Goal: Task Accomplishment & Management: Complete application form

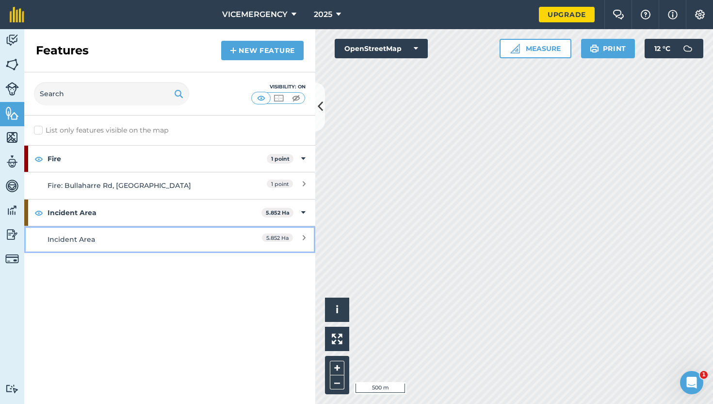
click at [243, 230] on link "Incident Area 5.852 Ha" at bounding box center [169, 239] width 291 height 27
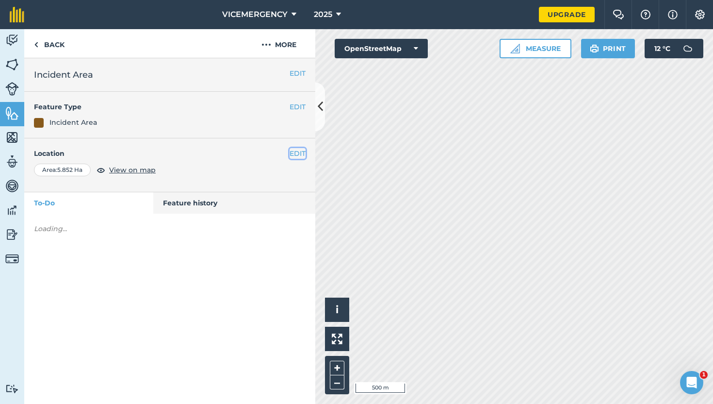
click at [297, 151] on button "EDIT" at bounding box center [298, 153] width 16 height 11
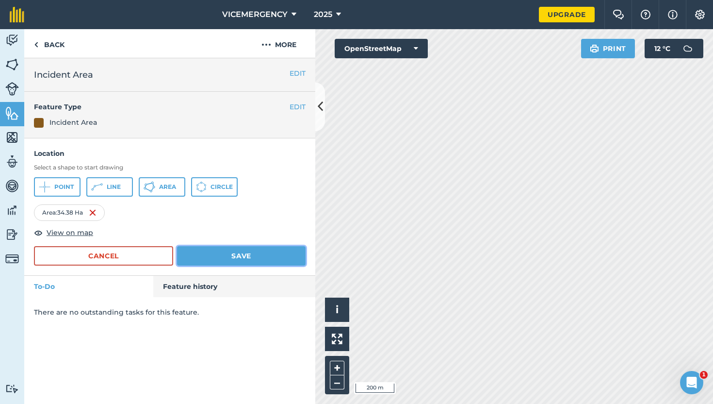
click at [274, 247] on button "Save" at bounding box center [241, 255] width 129 height 19
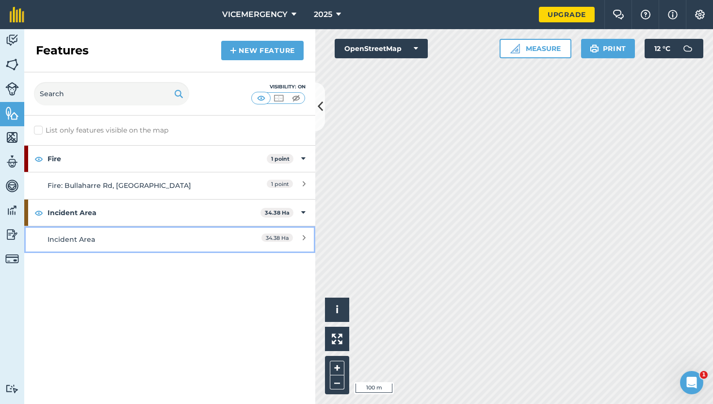
click at [141, 237] on div "Incident Area" at bounding box center [134, 239] width 172 height 11
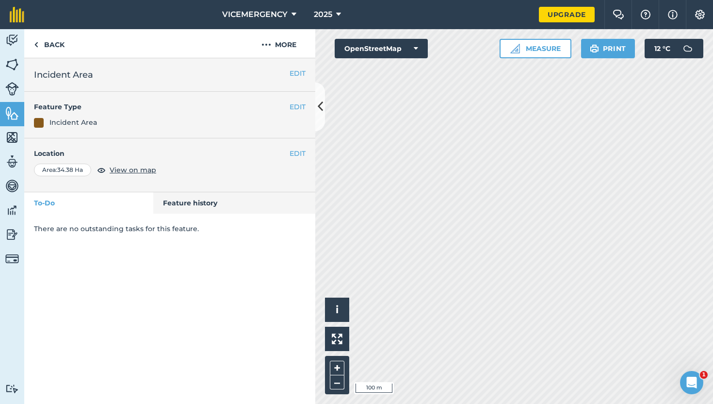
click at [286, 154] on h4 "Location" at bounding box center [170, 153] width 272 height 11
click at [292, 153] on button "EDIT" at bounding box center [298, 153] width 16 height 11
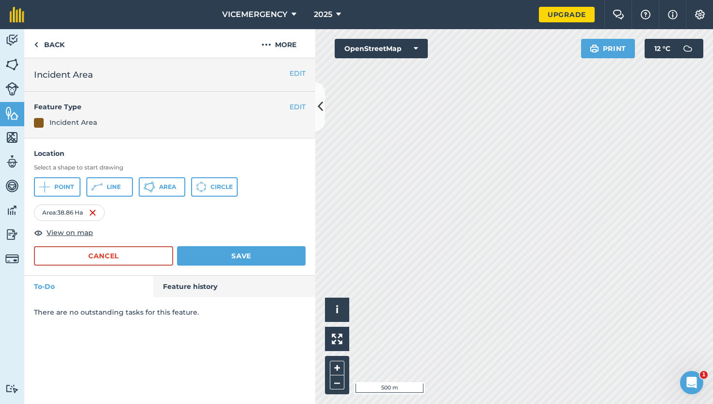
click at [260, 266] on div "Location Select a shape to start drawing Point Line Area Circle Area : 38.86 Ha…" at bounding box center [169, 207] width 291 height 138
click at [256, 257] on button "Save" at bounding box center [241, 255] width 129 height 19
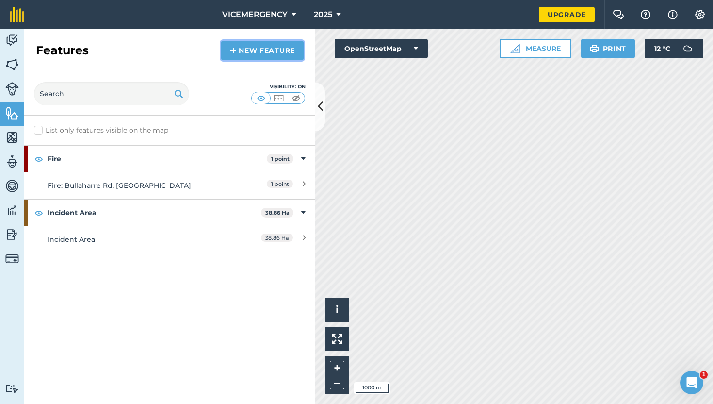
click at [259, 55] on link "New feature" at bounding box center [262, 50] width 82 height 19
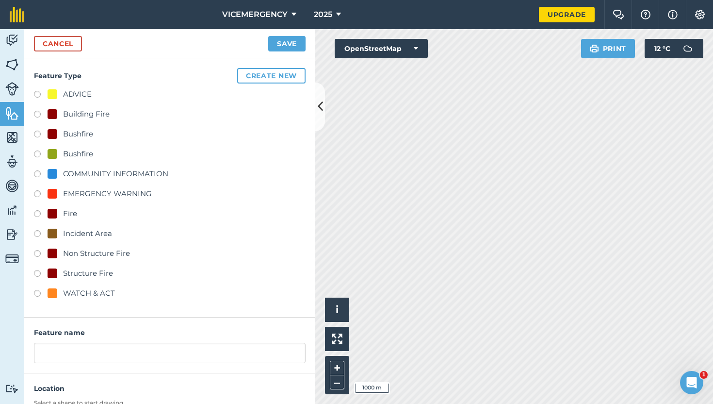
click at [36, 94] on label at bounding box center [41, 96] width 14 height 10
radio input "true"
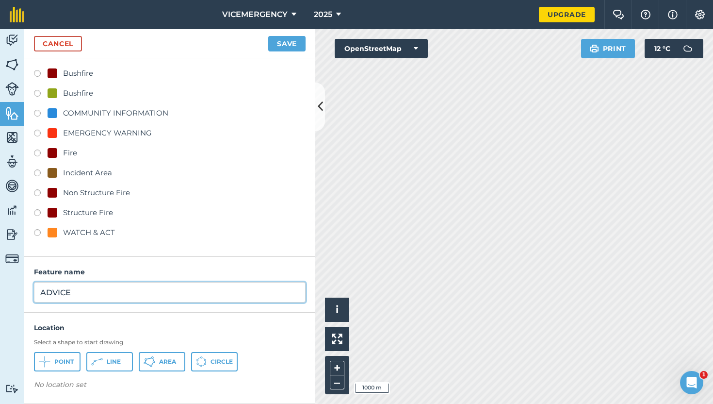
click at [87, 297] on input "ADVICE" at bounding box center [170, 292] width 272 height 20
type input "ADVICE - BUSHFIRE"
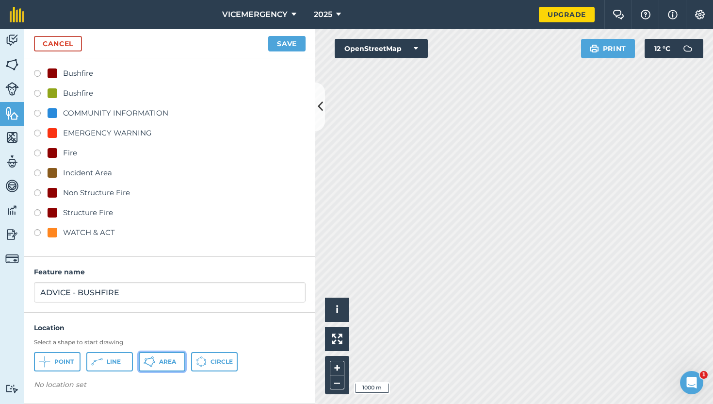
click at [168, 369] on button "Area" at bounding box center [162, 361] width 47 height 19
click at [289, 42] on button "Save" at bounding box center [286, 44] width 37 height 16
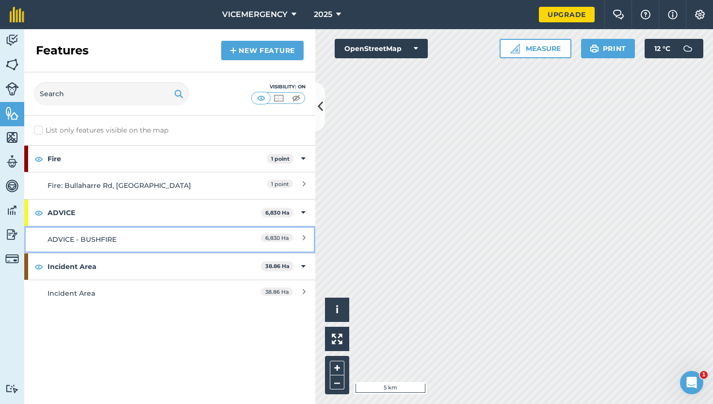
click at [184, 228] on link "ADVICE - BUSHFIRE 6,830 Ha" at bounding box center [169, 239] width 291 height 27
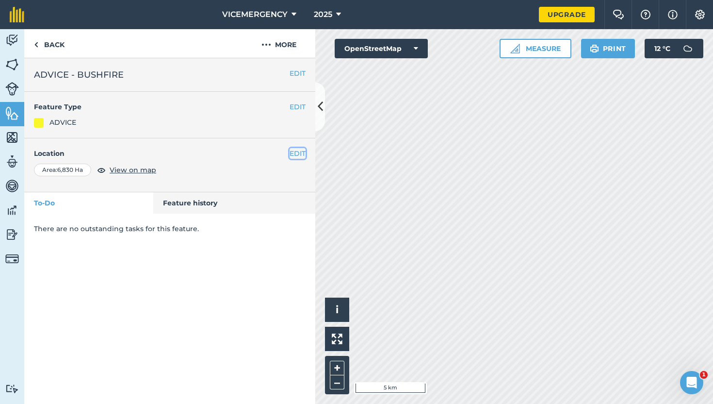
click at [293, 153] on button "EDIT" at bounding box center [298, 153] width 16 height 11
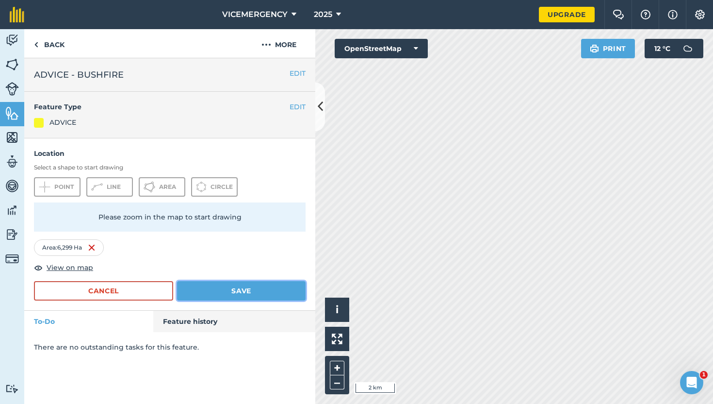
click at [238, 295] on button "Save" at bounding box center [241, 290] width 129 height 19
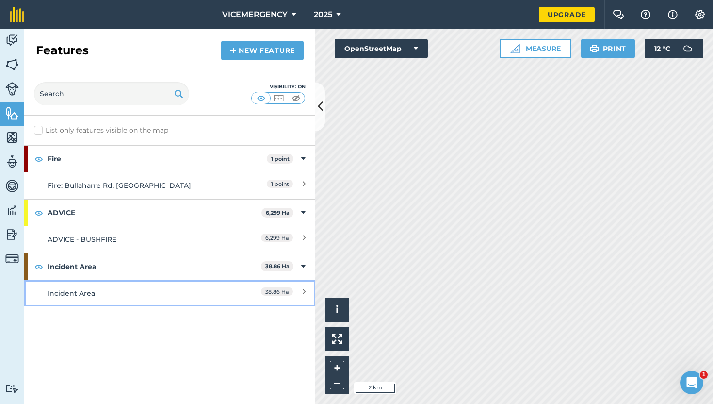
click at [196, 292] on div "Incident Area" at bounding box center [134, 293] width 172 height 11
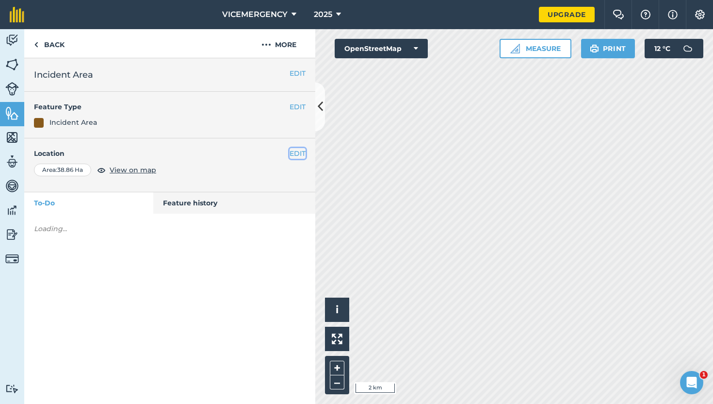
click at [301, 156] on button "EDIT" at bounding box center [298, 153] width 16 height 11
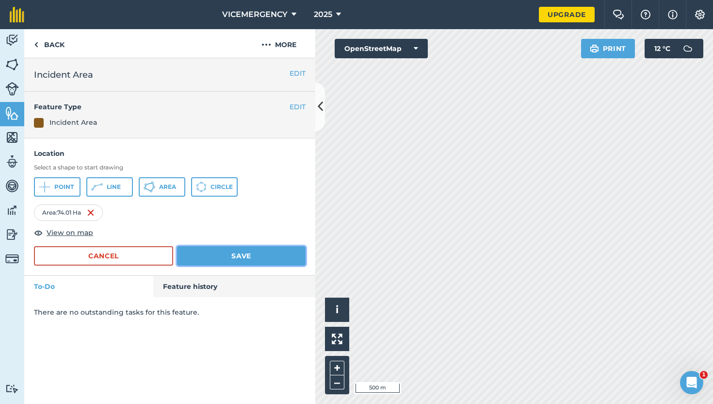
click at [259, 264] on button "Save" at bounding box center [241, 255] width 129 height 19
